Goal: Information Seeking & Learning: Check status

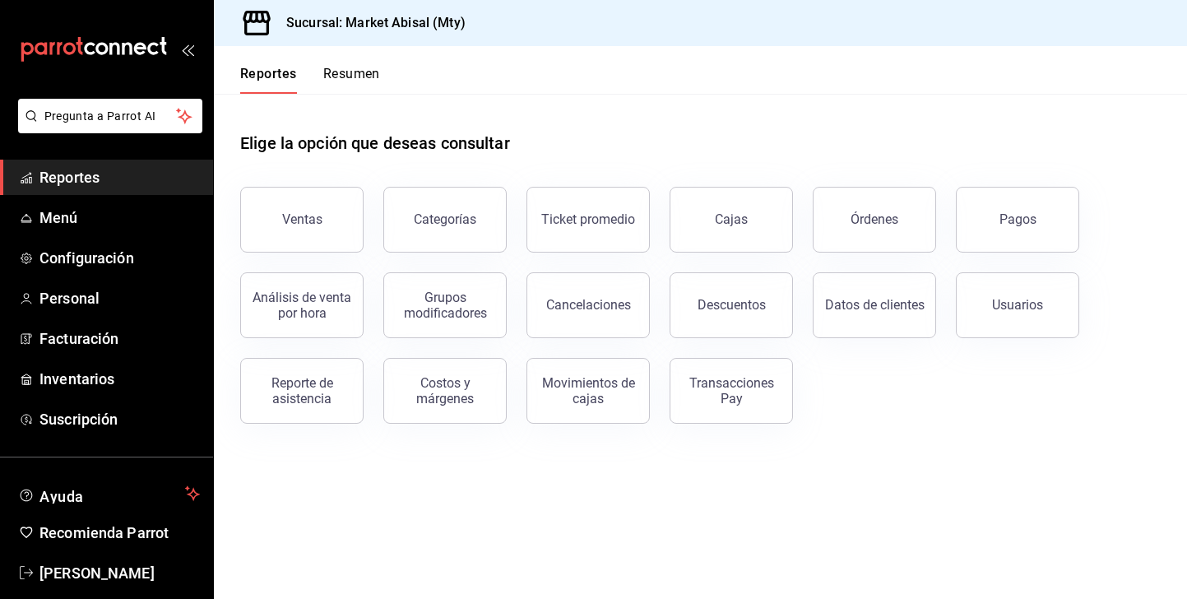
click at [318, 236] on button "Ventas" at bounding box center [301, 220] width 123 height 66
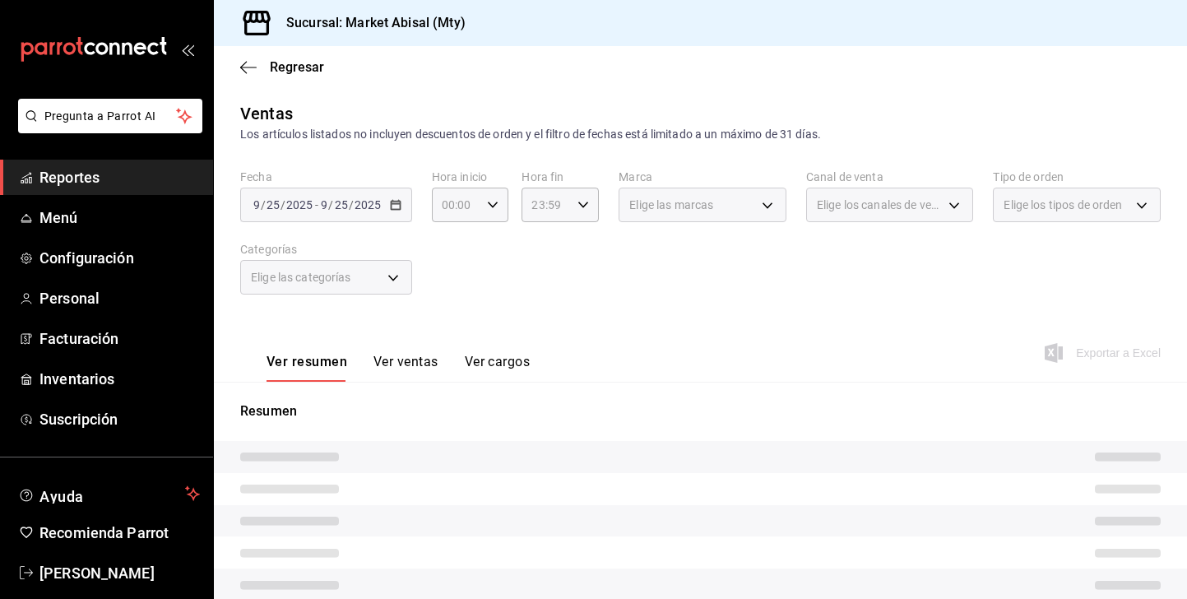
click at [418, 357] on button "Ver ventas" at bounding box center [405, 368] width 65 height 28
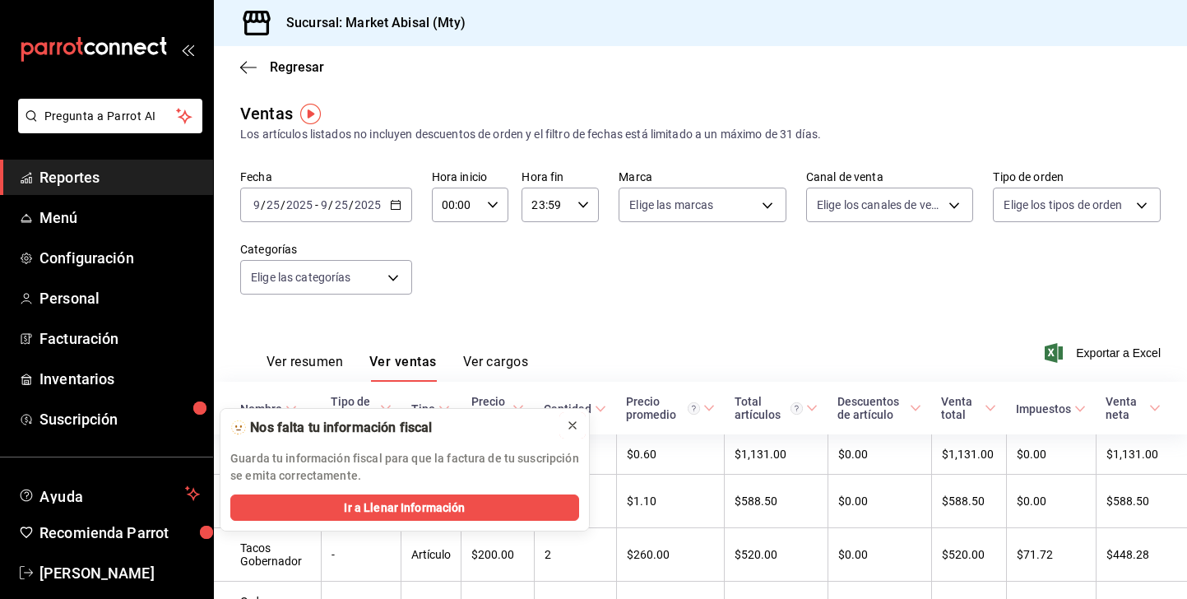
click at [569, 423] on icon at bounding box center [572, 425] width 7 height 7
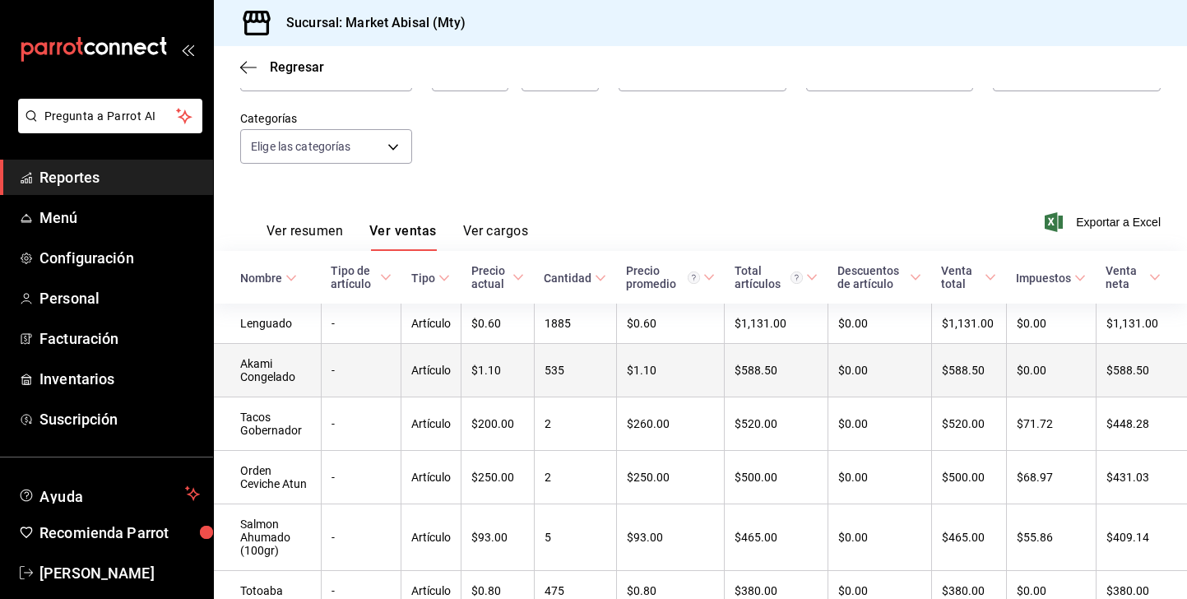
scroll to position [133, 0]
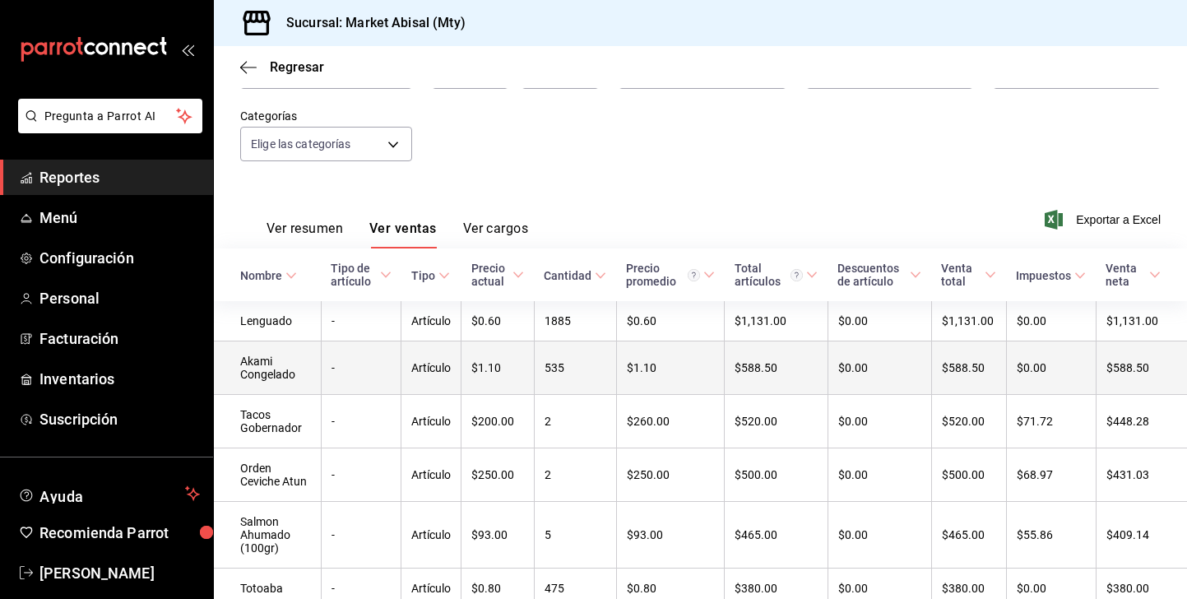
click at [273, 377] on td "Akami Congelado" at bounding box center [267, 367] width 107 height 53
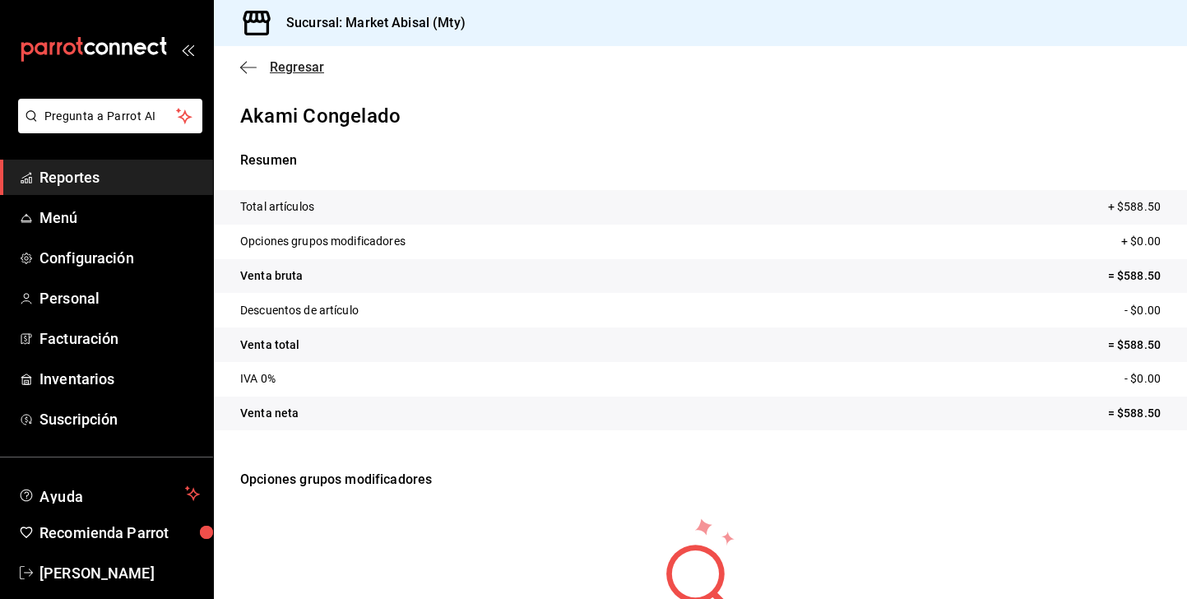
click at [242, 66] on icon "button" at bounding box center [248, 67] width 16 height 15
